Goal: Contribute content

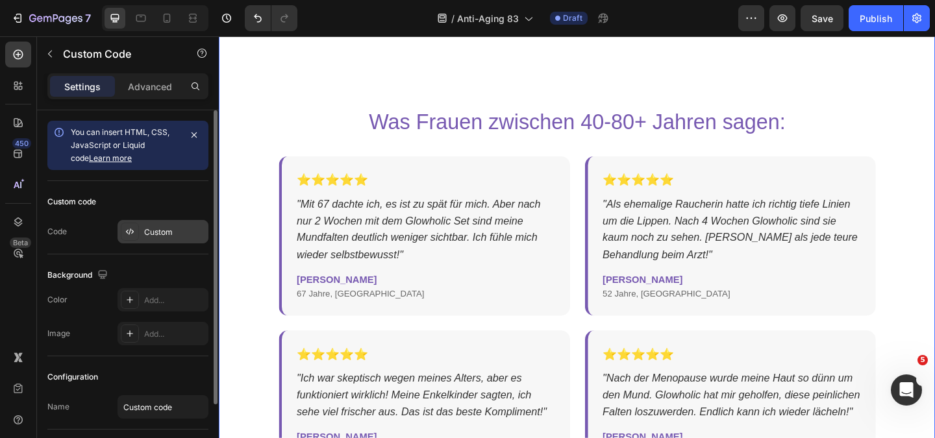
click at [149, 238] on div "Custom" at bounding box center [163, 231] width 91 height 23
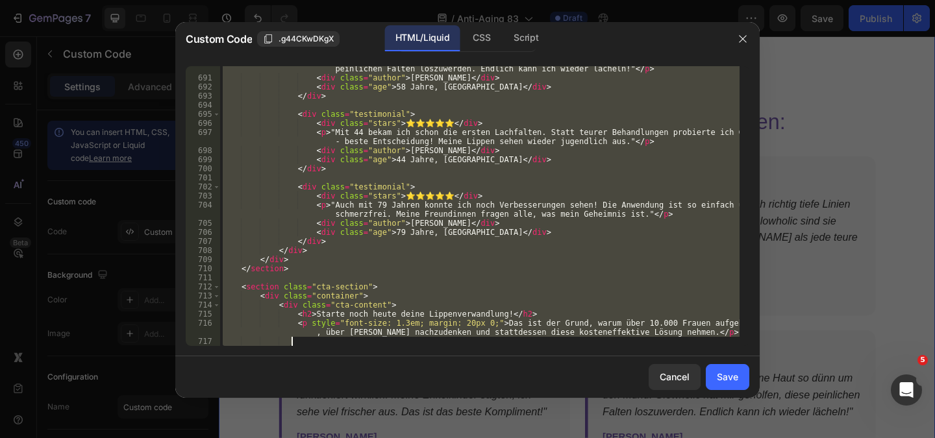
scroll to position [7046, 0]
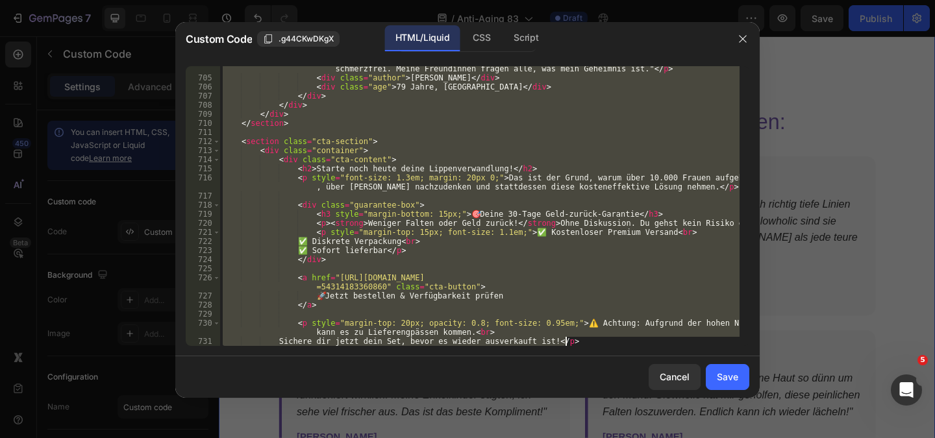
drag, startPoint x: 223, startPoint y: 69, endPoint x: 379, endPoint y: 469, distance: 428.8
click at [379, 0] on html "7 Version history / Anti-Aging 83 Draft Preview Save Publish 450 Beta htm Secti…" at bounding box center [467, 0] width 935 height 0
type textarea "<p style="margin-top: 20px; opacity: 0.8; font-size: 0.95em;">⚠️ Achtung: Aufgr…"
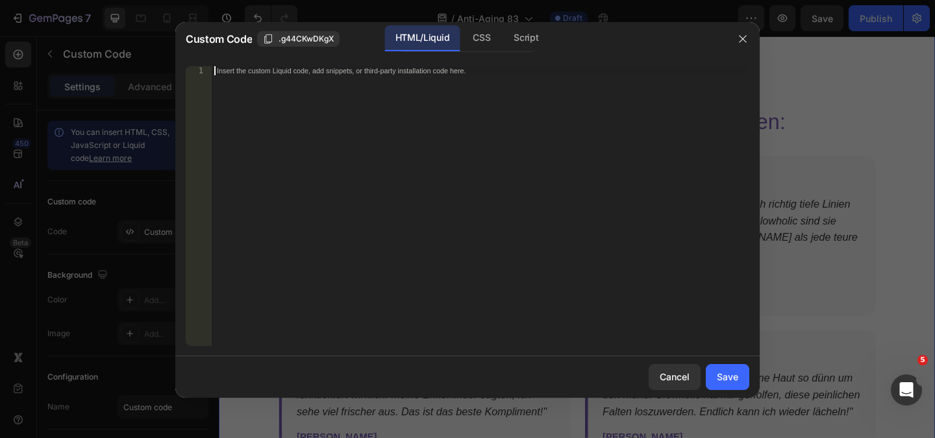
paste textarea "<div class="ingredient-benefit">• Stärkt die Hautbarriere"
type textarea "<div class="ingredient-benefit">• Stärkt die Hautbarriere"
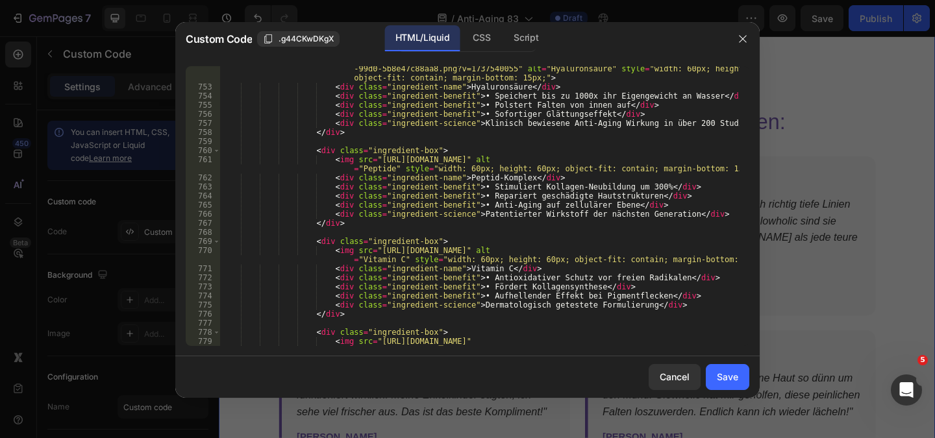
drag, startPoint x: 731, startPoint y: 382, endPoint x: 686, endPoint y: 323, distance: 74.5
click at [732, 383] on div "Save" at bounding box center [727, 377] width 21 height 14
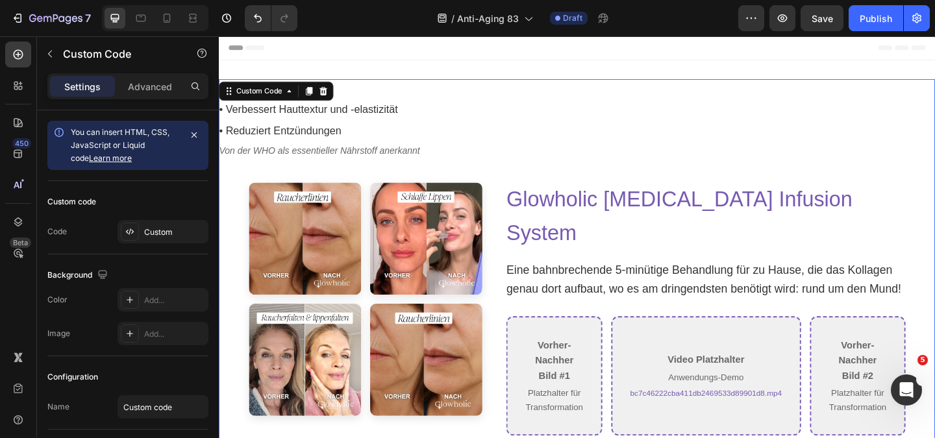
scroll to position [0, 0]
click at [556, 365] on p "Vorher-Nachher Bild #1" at bounding box center [583, 390] width 62 height 50
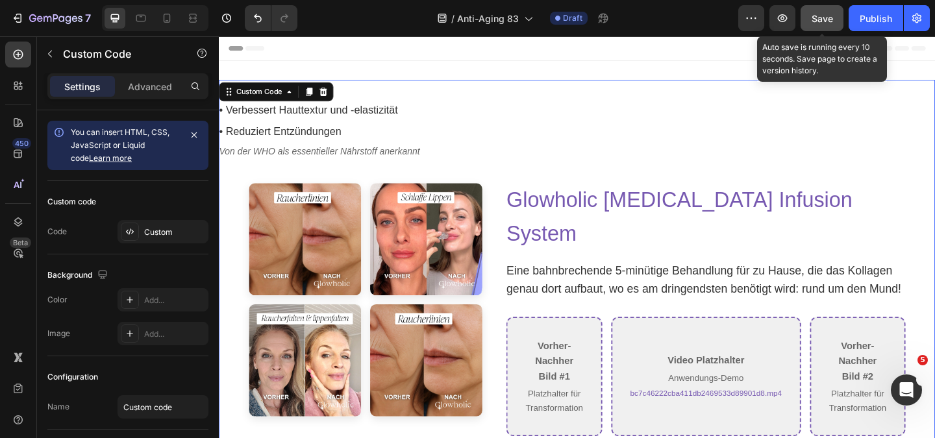
click at [817, 21] on span "Save" at bounding box center [822, 18] width 21 height 11
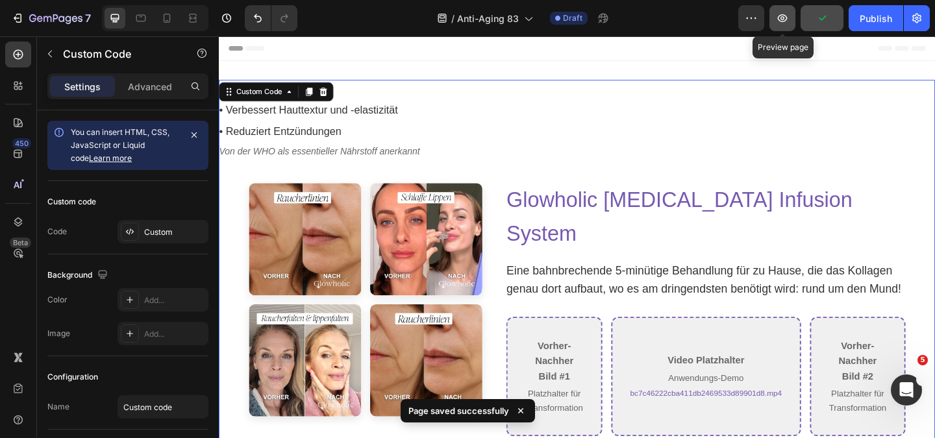
click at [780, 21] on icon "button" at bounding box center [782, 18] width 13 height 13
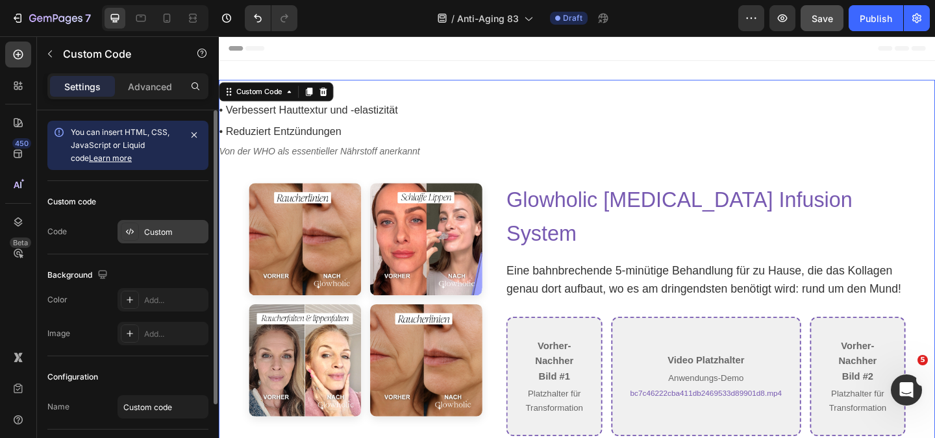
click at [160, 229] on div "Custom" at bounding box center [174, 233] width 61 height 12
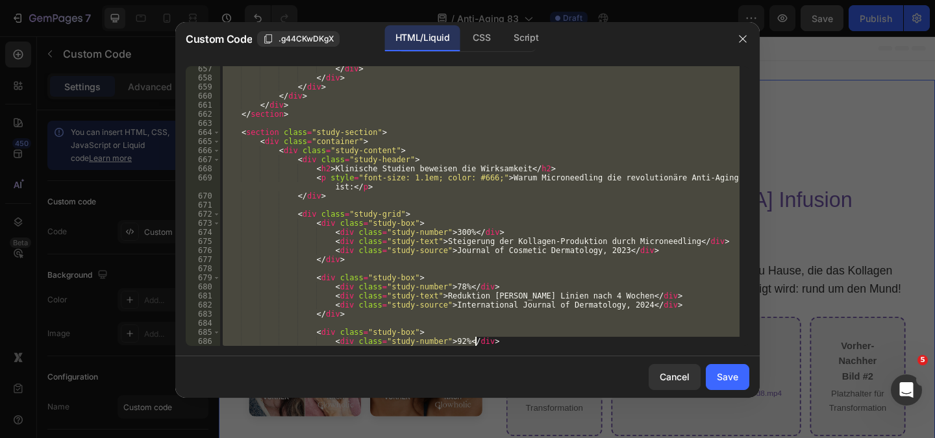
scroll to position [7500, 0]
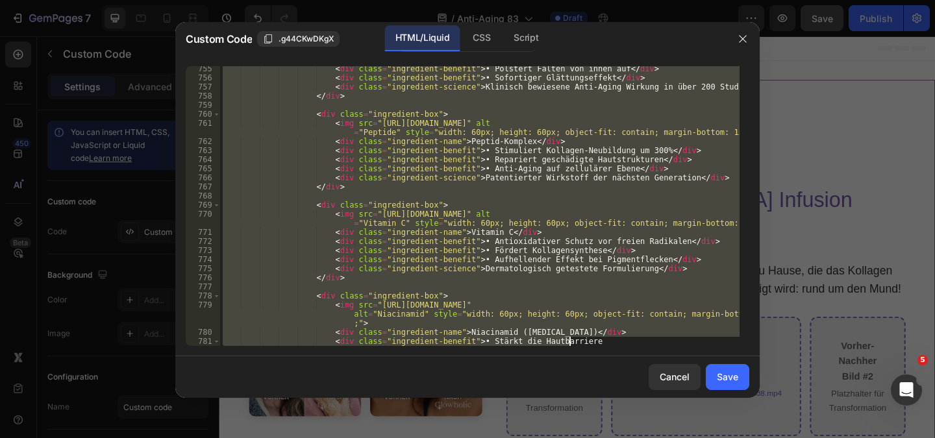
drag, startPoint x: 224, startPoint y: 73, endPoint x: 623, endPoint y: 469, distance: 561.4
click at [623, 0] on html "7 Version history / Anti-Aging 83 Draft Preview Save Publish 450 Beta htm Secti…" at bounding box center [467, 0] width 935 height 0
type textarea "<div class="ingredient-name">Niacinamid ([MEDICAL_DATA])</div> <div class="ingr…"
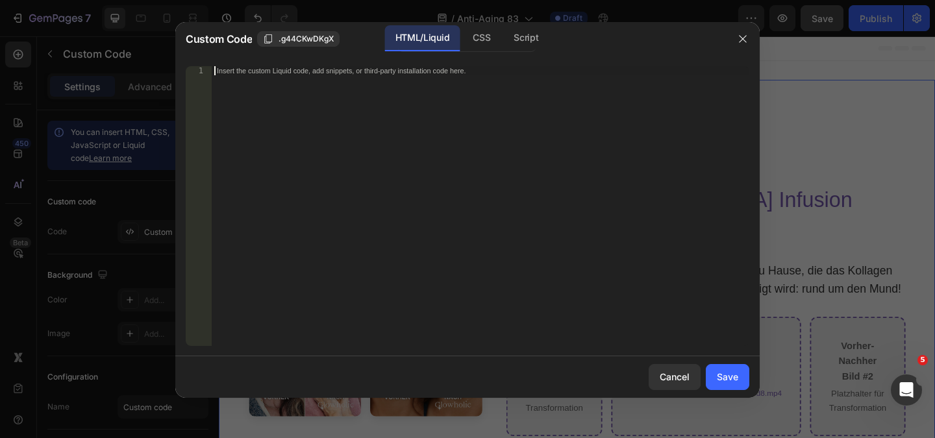
paste textarea "</html>"
type textarea "</html>"
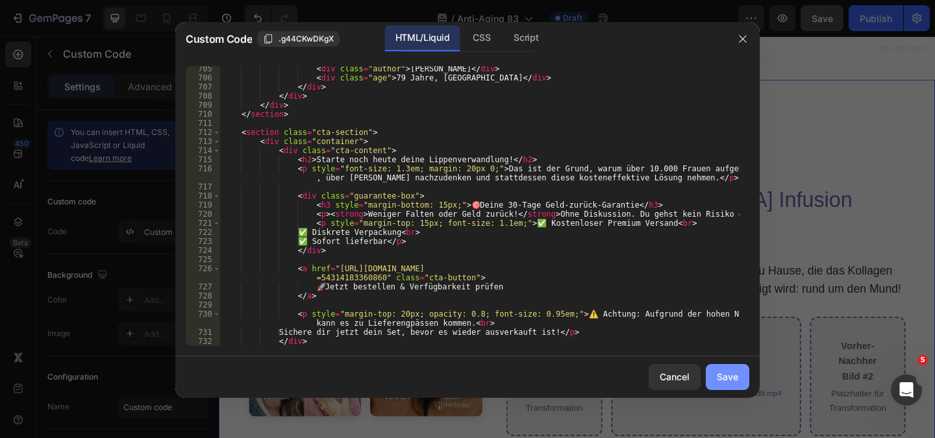
click at [732, 376] on div "Save" at bounding box center [727, 377] width 21 height 14
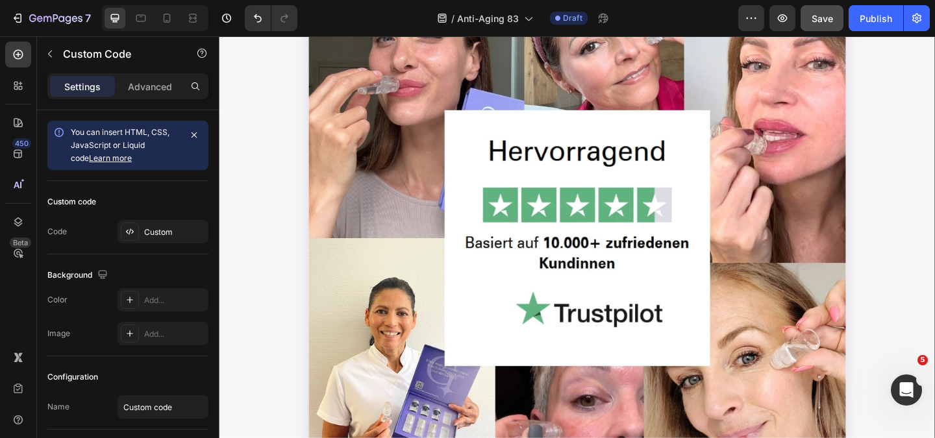
scroll to position [2207, 0]
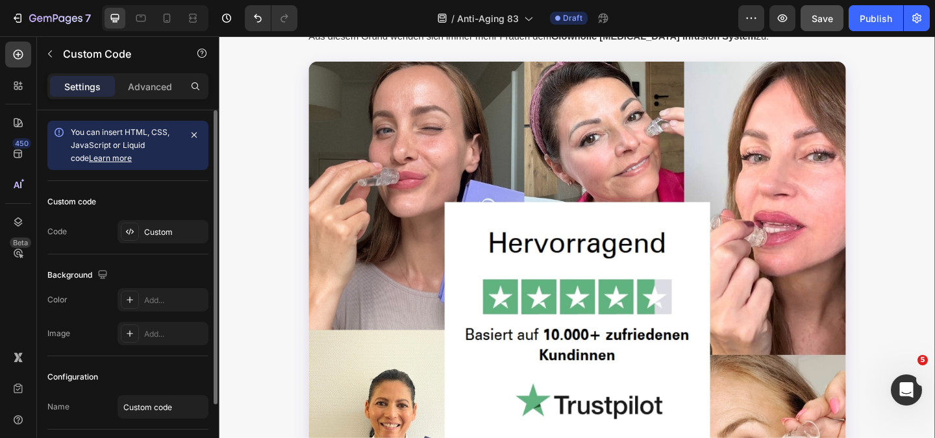
click at [108, 162] on link "Learn more" at bounding box center [110, 158] width 43 height 10
click at [147, 227] on div "Custom" at bounding box center [163, 231] width 91 height 23
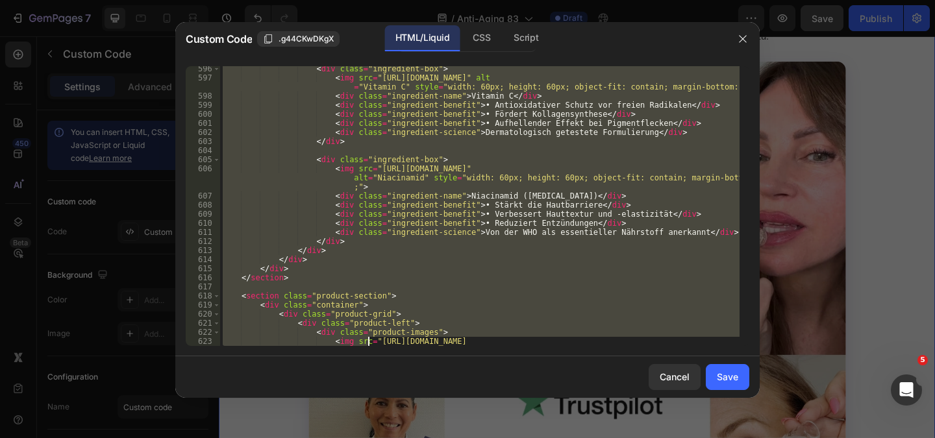
scroll to position [7091, 0]
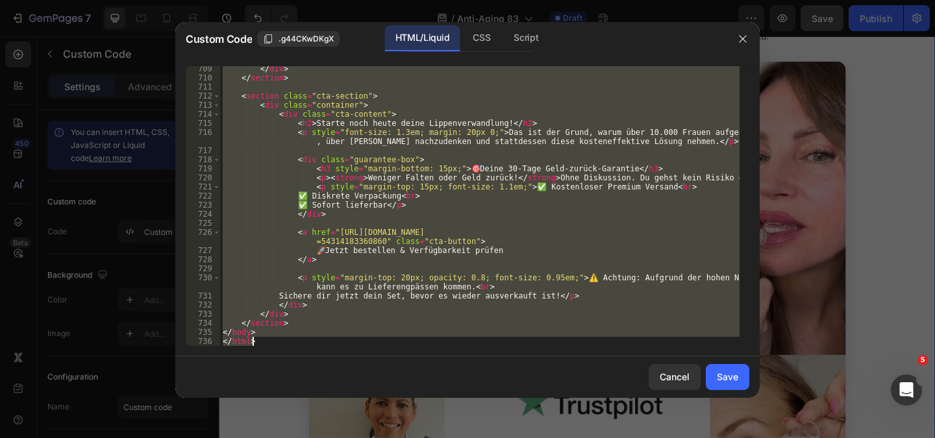
drag, startPoint x: 224, startPoint y: 71, endPoint x: 366, endPoint y: 469, distance: 422.4
click at [366, 0] on html "7 Version history / Anti-Aging 83 Draft Preview Save Publish 450 Beta htm Secti…" at bounding box center [467, 0] width 935 height 0
type textarea "</body> </html>"
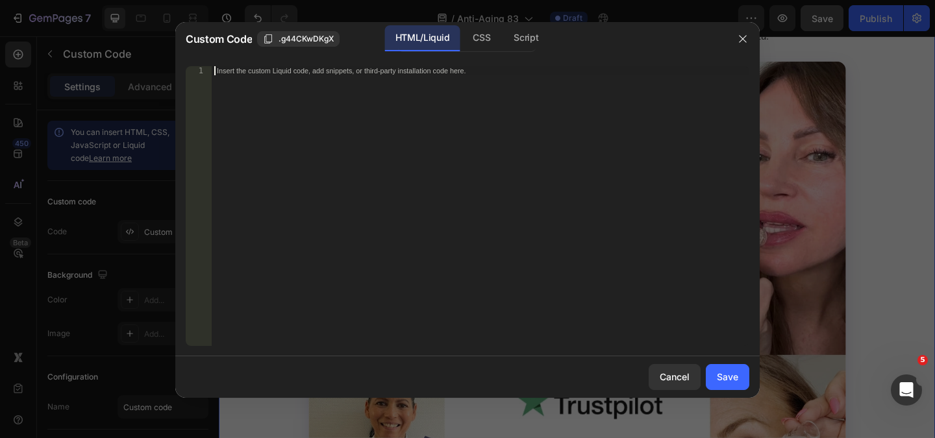
paste textarea "</html>"
type textarea "</html>"
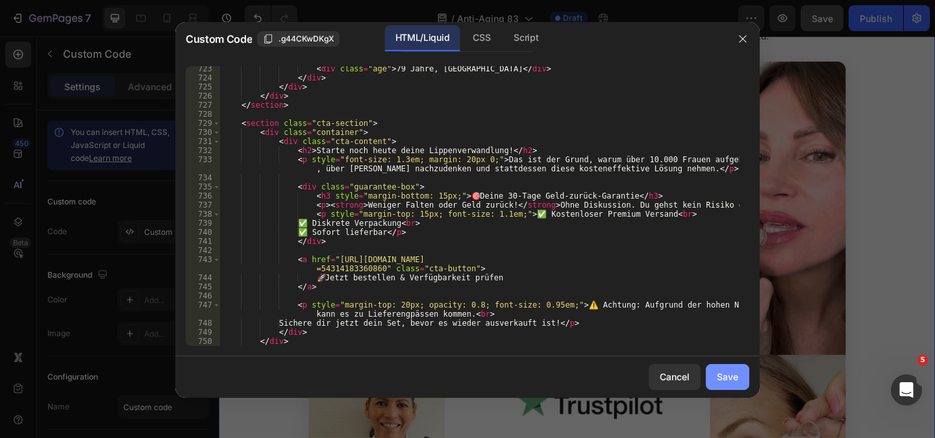
click at [733, 373] on div "Save" at bounding box center [727, 377] width 21 height 14
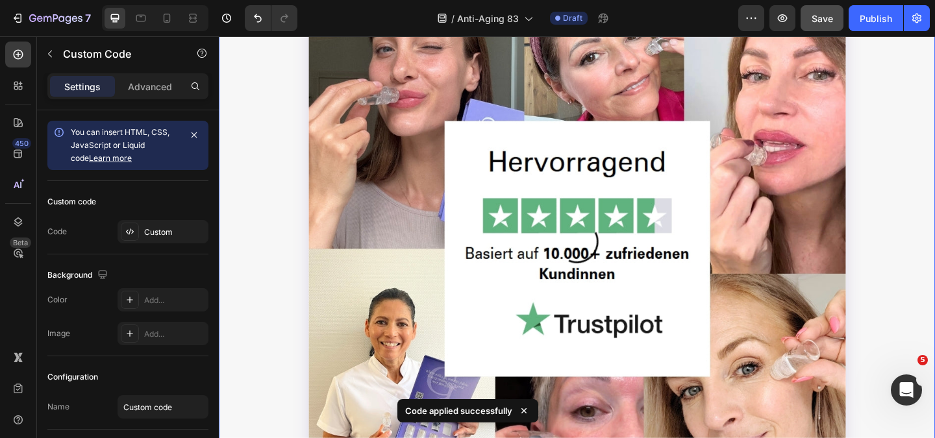
scroll to position [2467, 0]
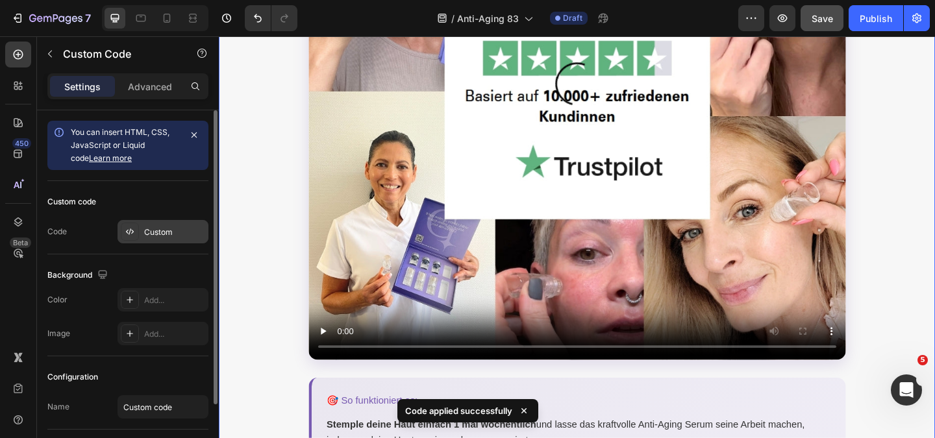
click at [144, 229] on div "Custom" at bounding box center [174, 233] width 61 height 12
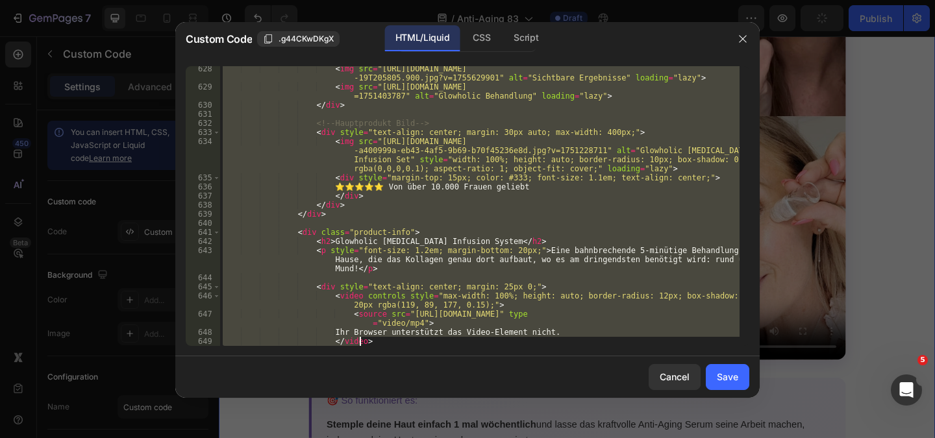
scroll to position [7282, 0]
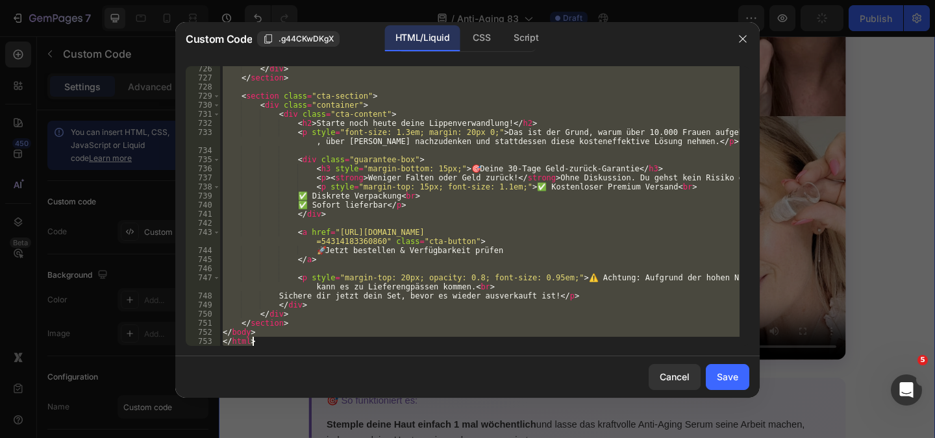
drag, startPoint x: 224, startPoint y: 71, endPoint x: 525, endPoint y: 469, distance: 498.7
click at [525, 0] on html "7 Version history / Anti-Aging 83 Draft Preview Publish 450 Beta htm Sections(0…" at bounding box center [467, 0] width 935 height 0
type textarea "</body> </html>"
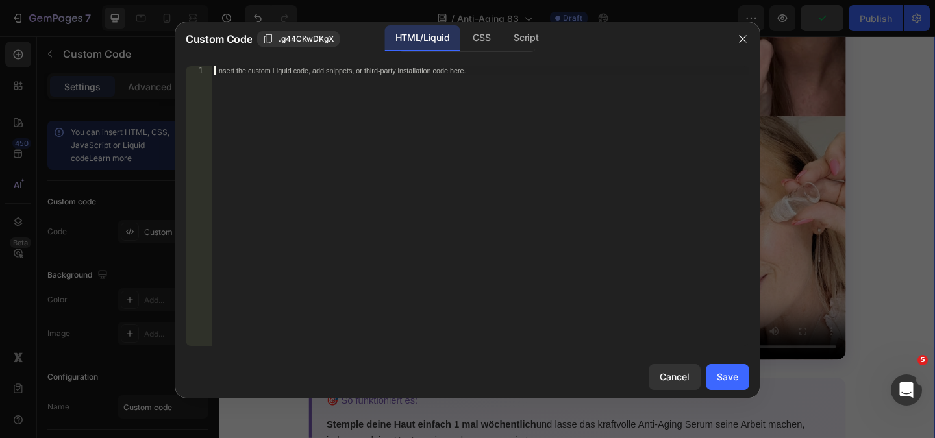
paste textarea "</html>"
type textarea "</html>"
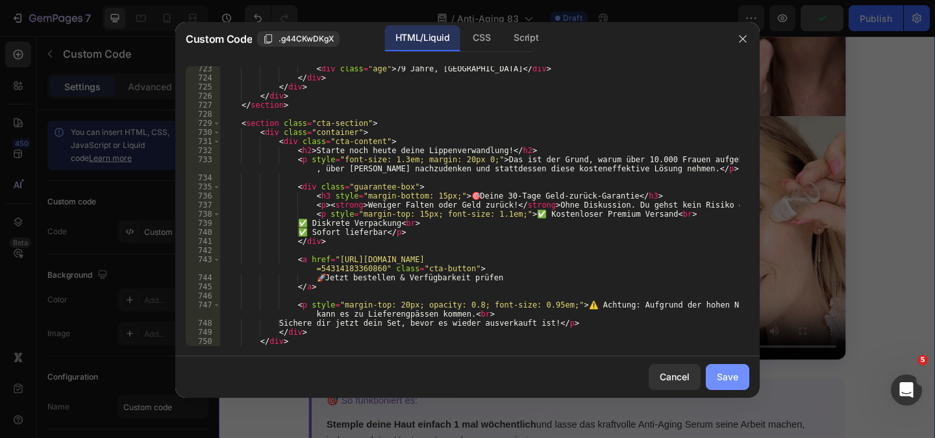
click at [726, 377] on div "Save" at bounding box center [727, 377] width 21 height 14
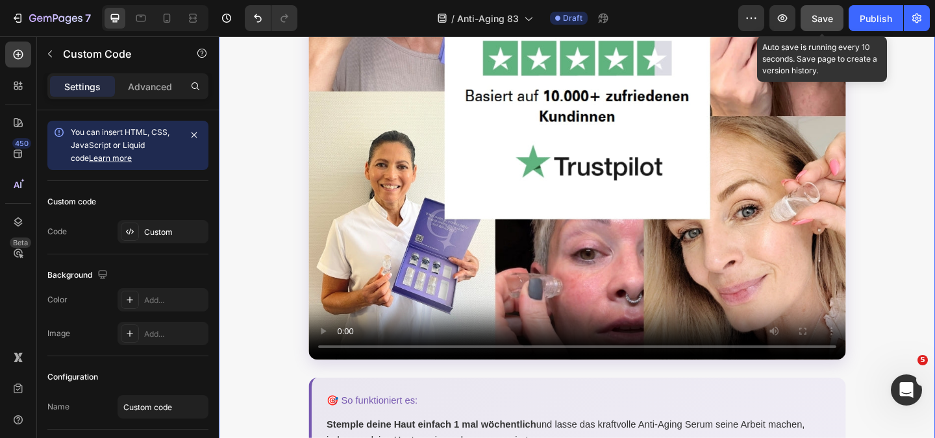
click at [823, 15] on span "Save" at bounding box center [822, 18] width 21 height 11
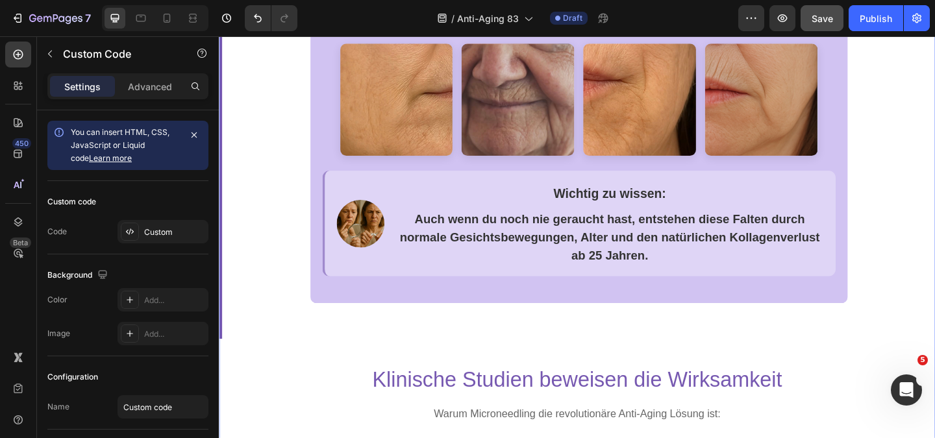
scroll to position [844, 0]
